Goal: Navigation & Orientation: Find specific page/section

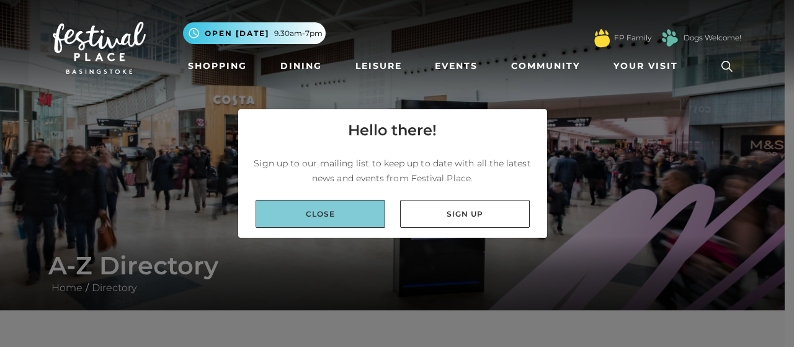
click at [342, 221] on link "Close" at bounding box center [320, 214] width 130 height 28
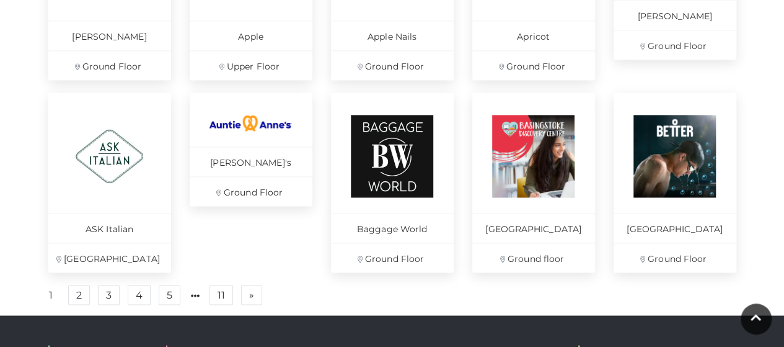
scroll to position [877, 0]
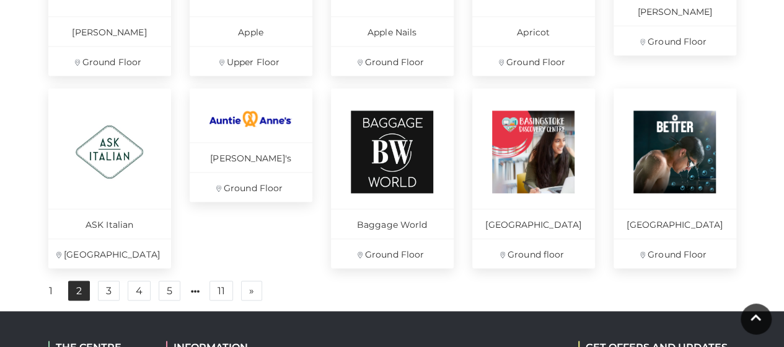
click at [81, 293] on link "2" at bounding box center [79, 290] width 22 height 20
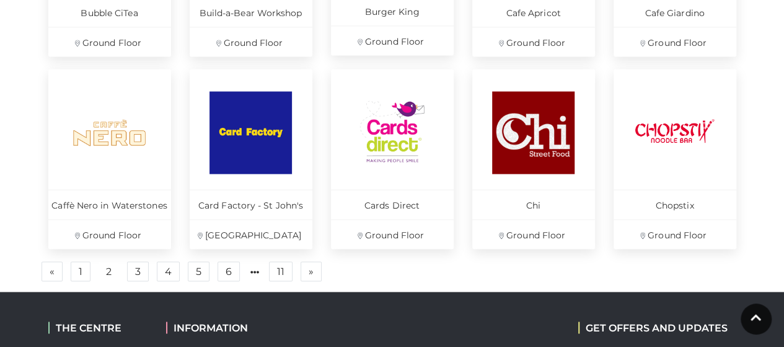
scroll to position [915, 0]
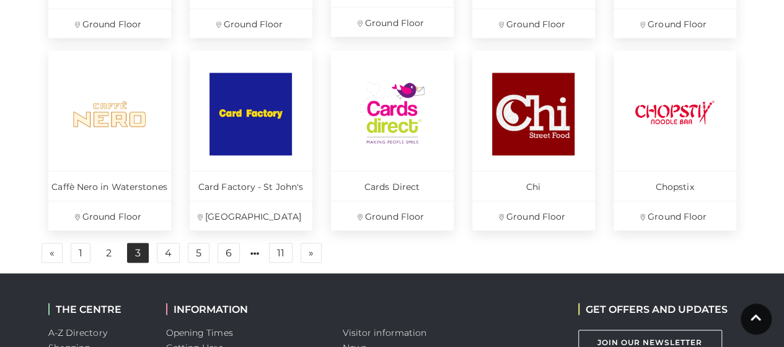
click at [130, 250] on link "3" at bounding box center [138, 252] width 22 height 20
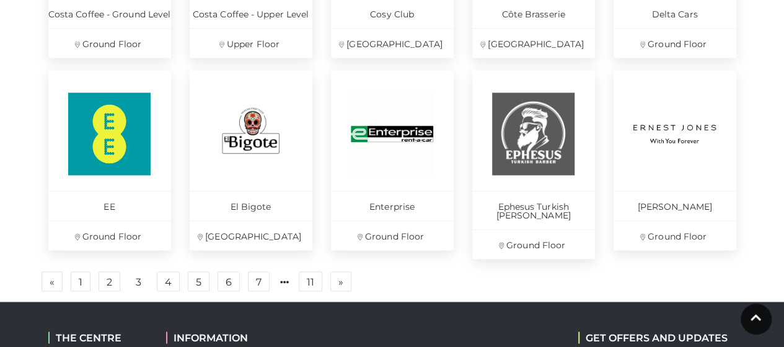
scroll to position [901, 0]
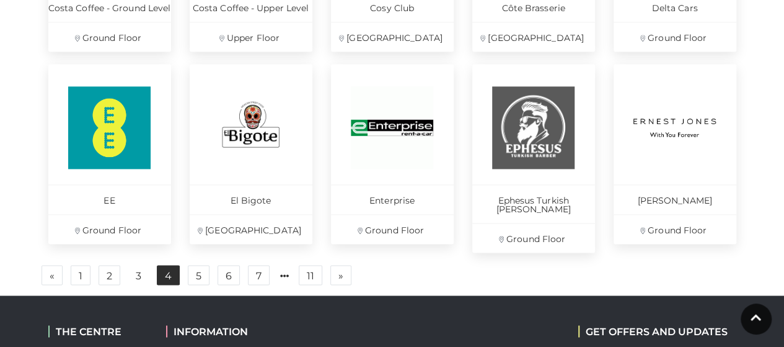
click at [161, 265] on link "4" at bounding box center [168, 275] width 23 height 20
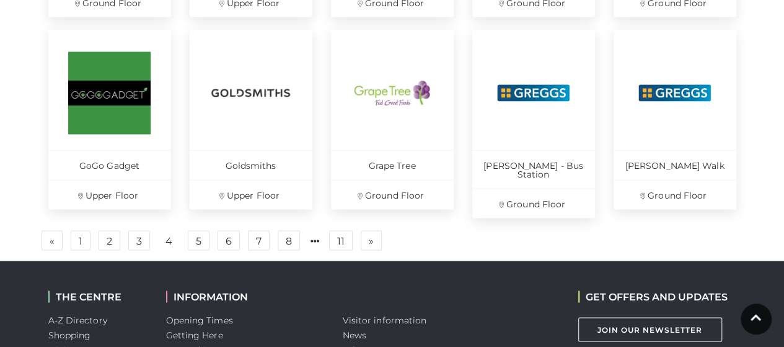
scroll to position [944, 0]
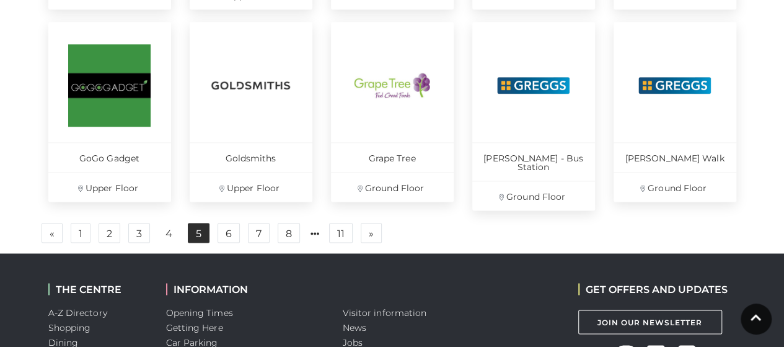
click at [201, 225] on link "5" at bounding box center [199, 233] width 22 height 20
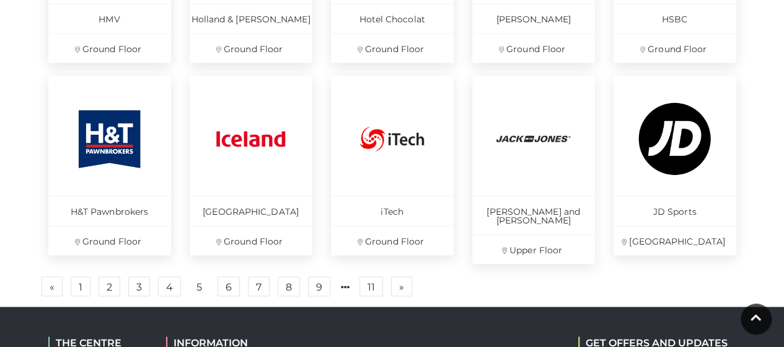
scroll to position [895, 0]
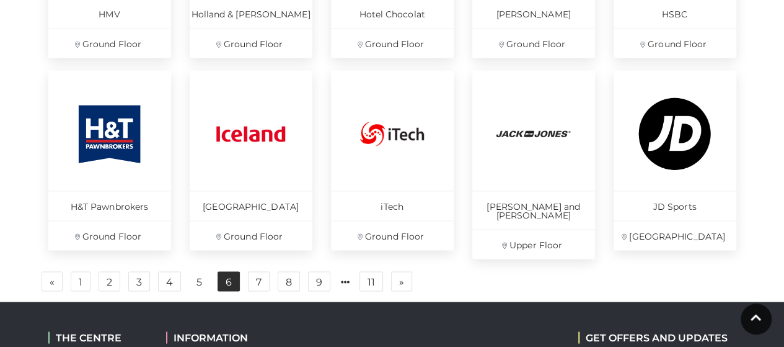
click at [223, 273] on link "6" at bounding box center [229, 281] width 22 height 20
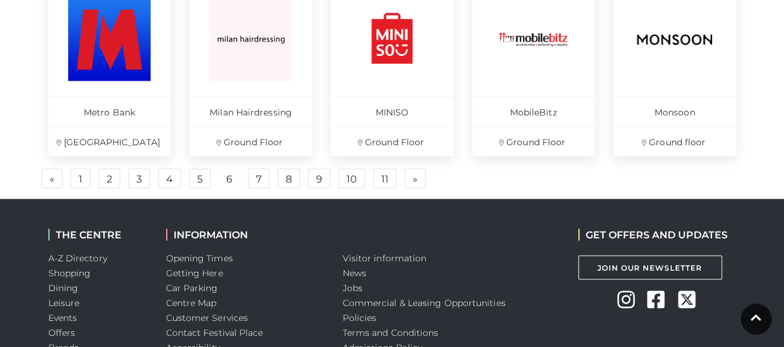
scroll to position [1007, 0]
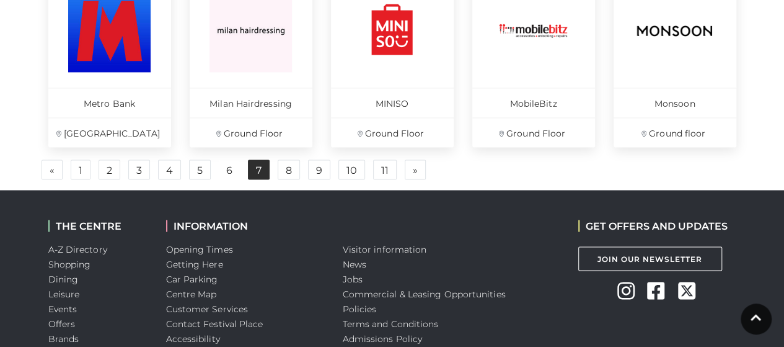
click at [255, 168] on link "7" at bounding box center [259, 169] width 22 height 20
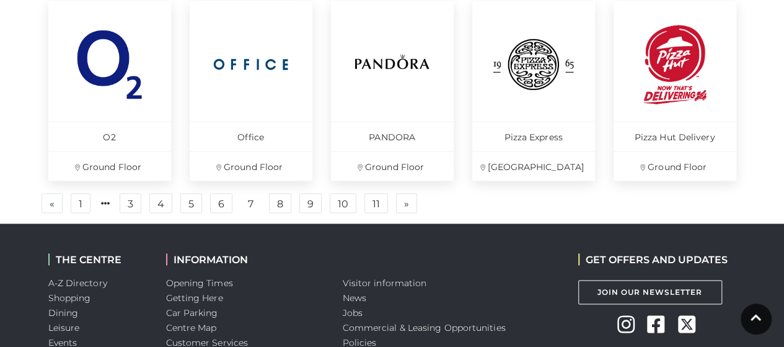
scroll to position [991, 0]
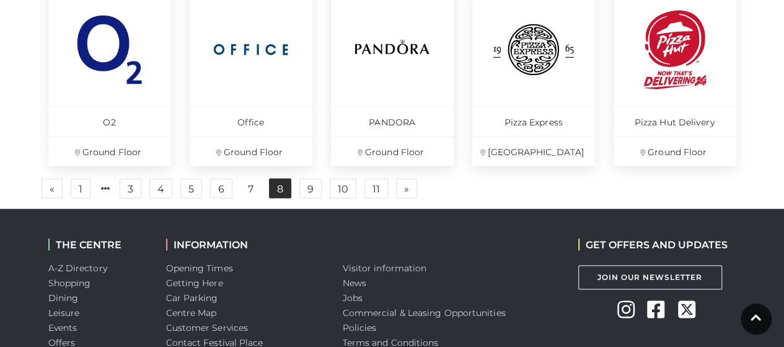
click at [275, 187] on link "8" at bounding box center [280, 188] width 22 height 20
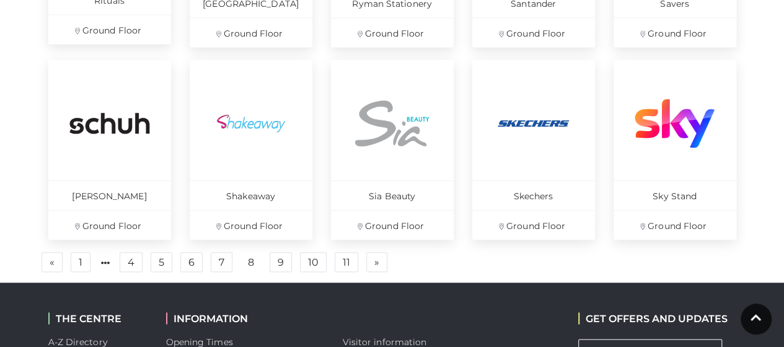
scroll to position [951, 0]
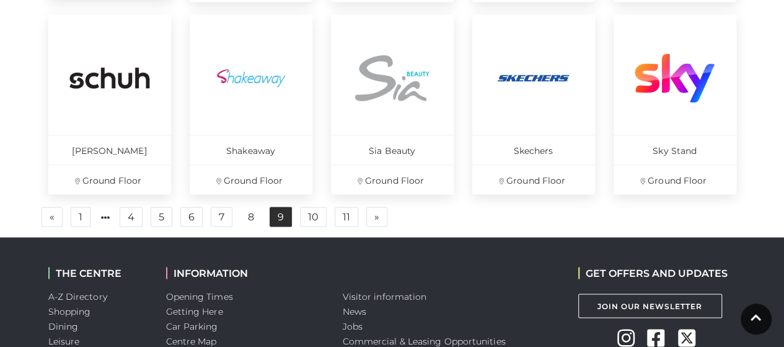
click at [277, 218] on link "9" at bounding box center [281, 216] width 22 height 20
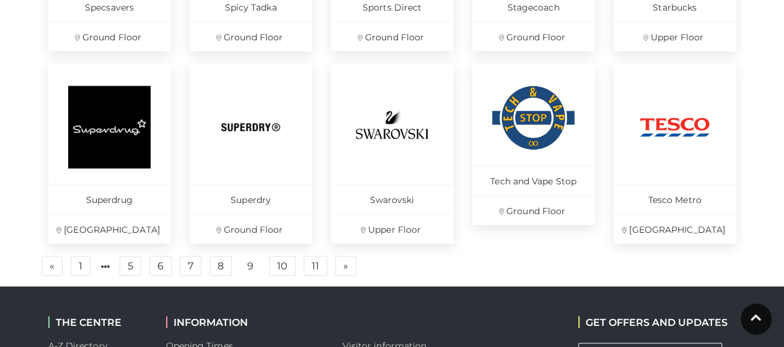
scroll to position [909, 0]
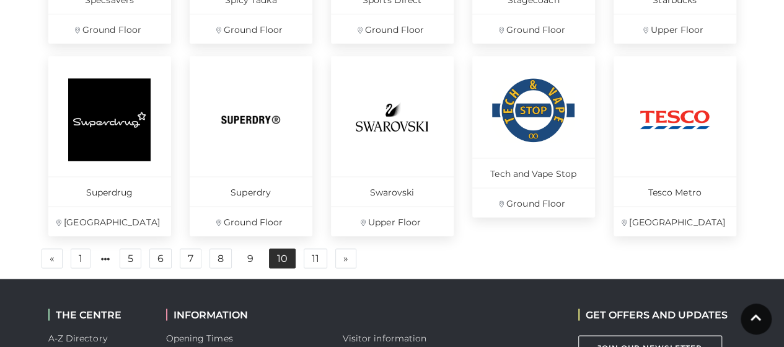
click at [277, 262] on link "10" at bounding box center [282, 258] width 27 height 20
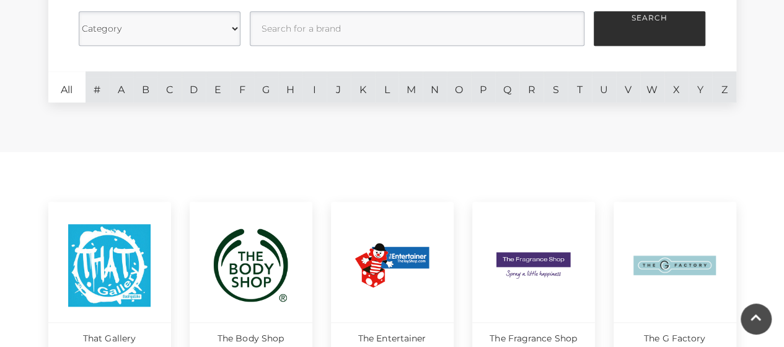
scroll to position [383, 0]
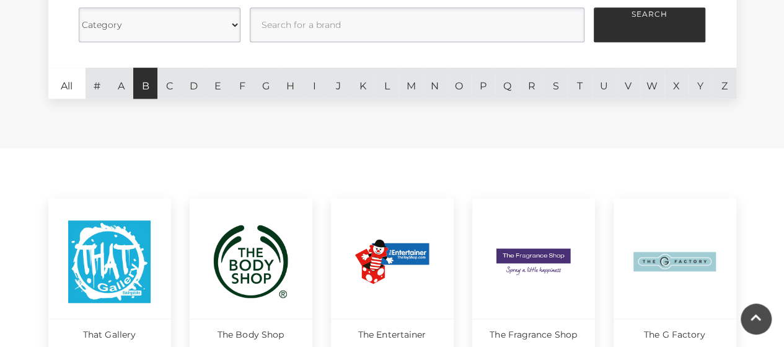
click at [141, 86] on link "B" at bounding box center [145, 83] width 24 height 31
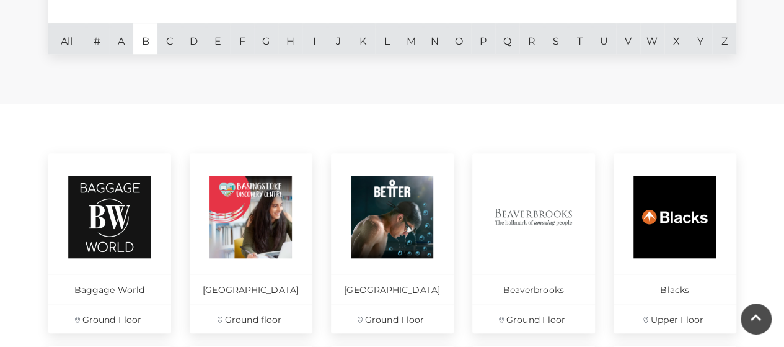
scroll to position [417, 0]
